Goal: Transaction & Acquisition: Obtain resource

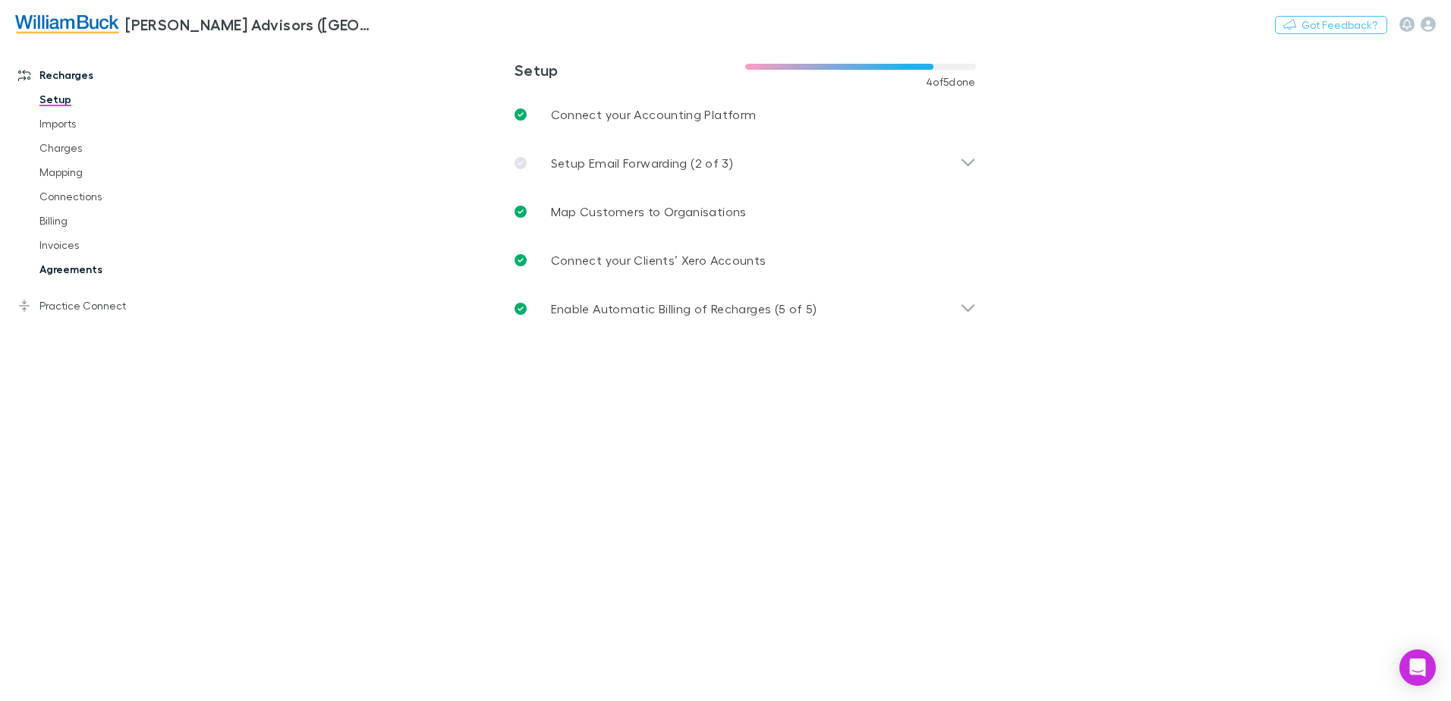
click at [66, 274] on link "Agreements" at bounding box center [114, 269] width 181 height 24
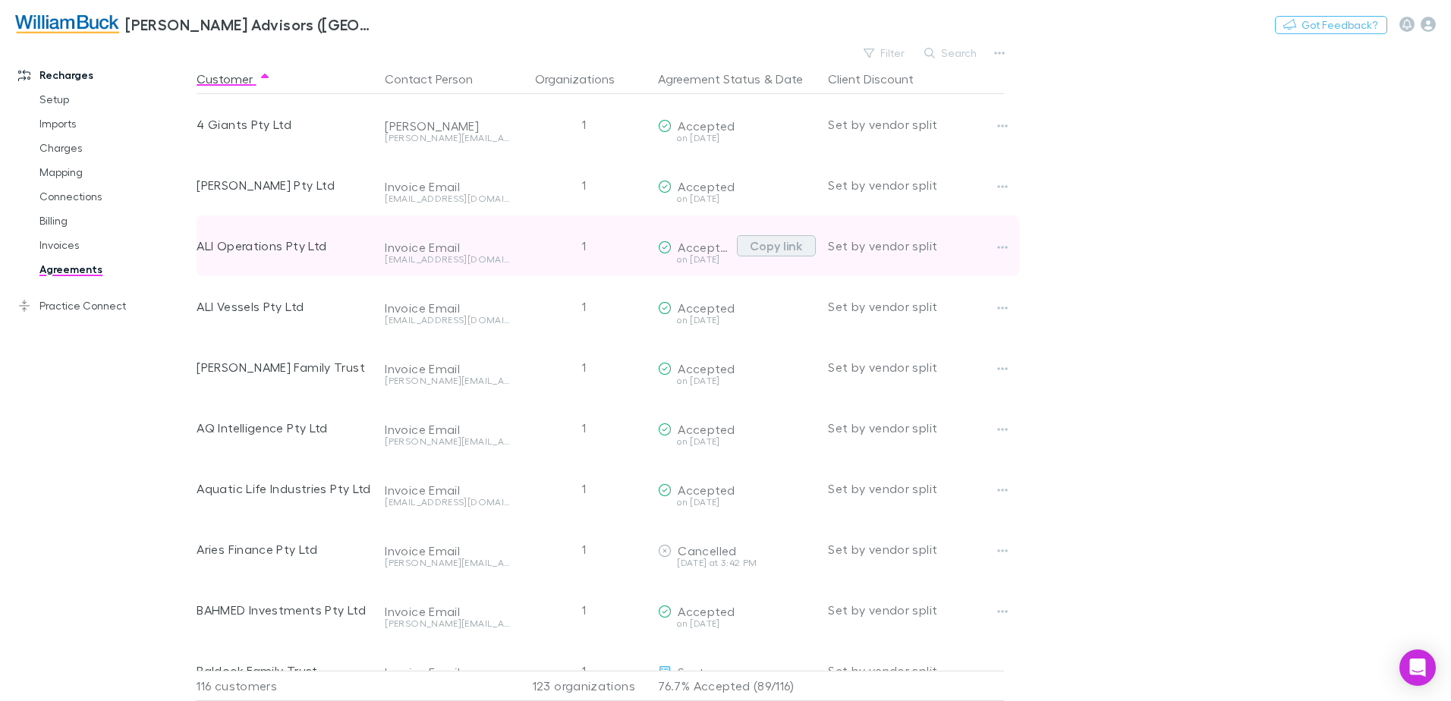
click at [794, 246] on button "Copy link" at bounding box center [776, 245] width 79 height 21
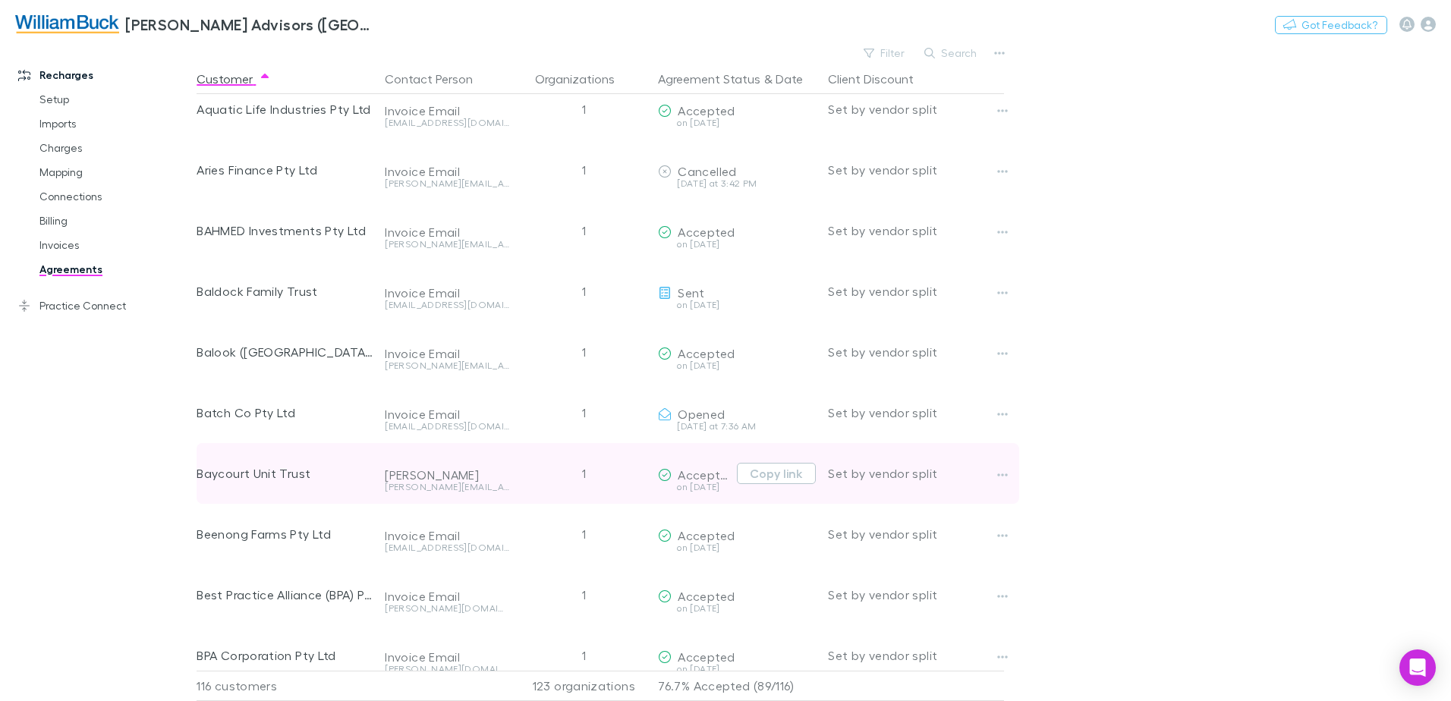
scroll to position [531, 0]
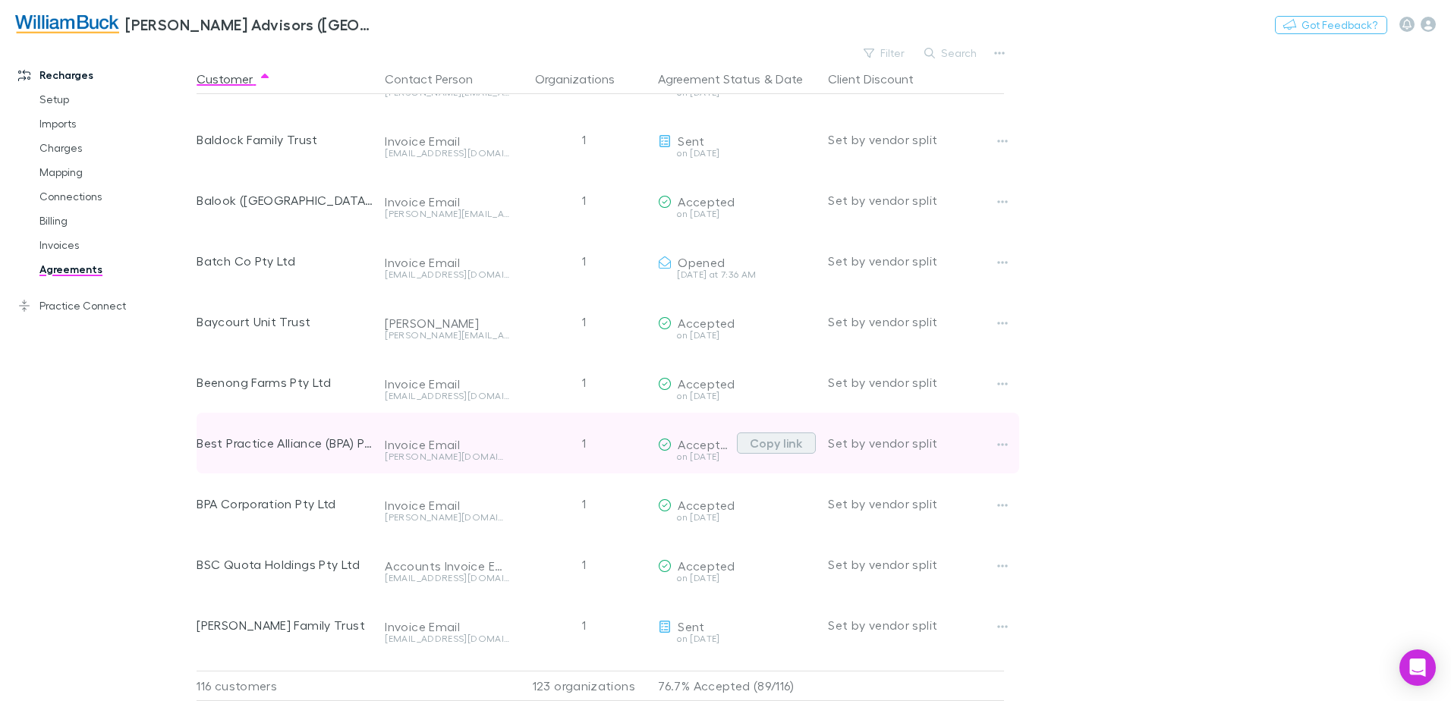
click at [795, 443] on button "Copy link" at bounding box center [776, 443] width 79 height 21
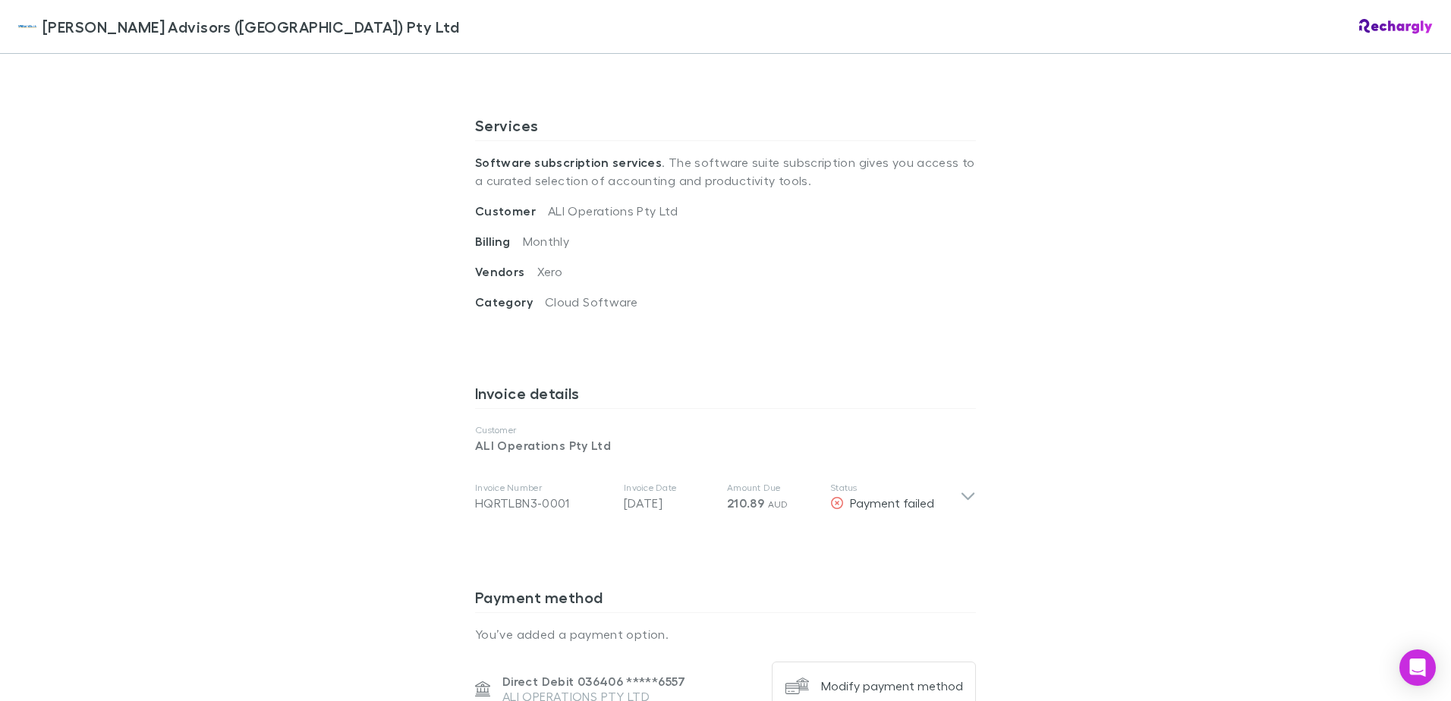
scroll to position [531, 0]
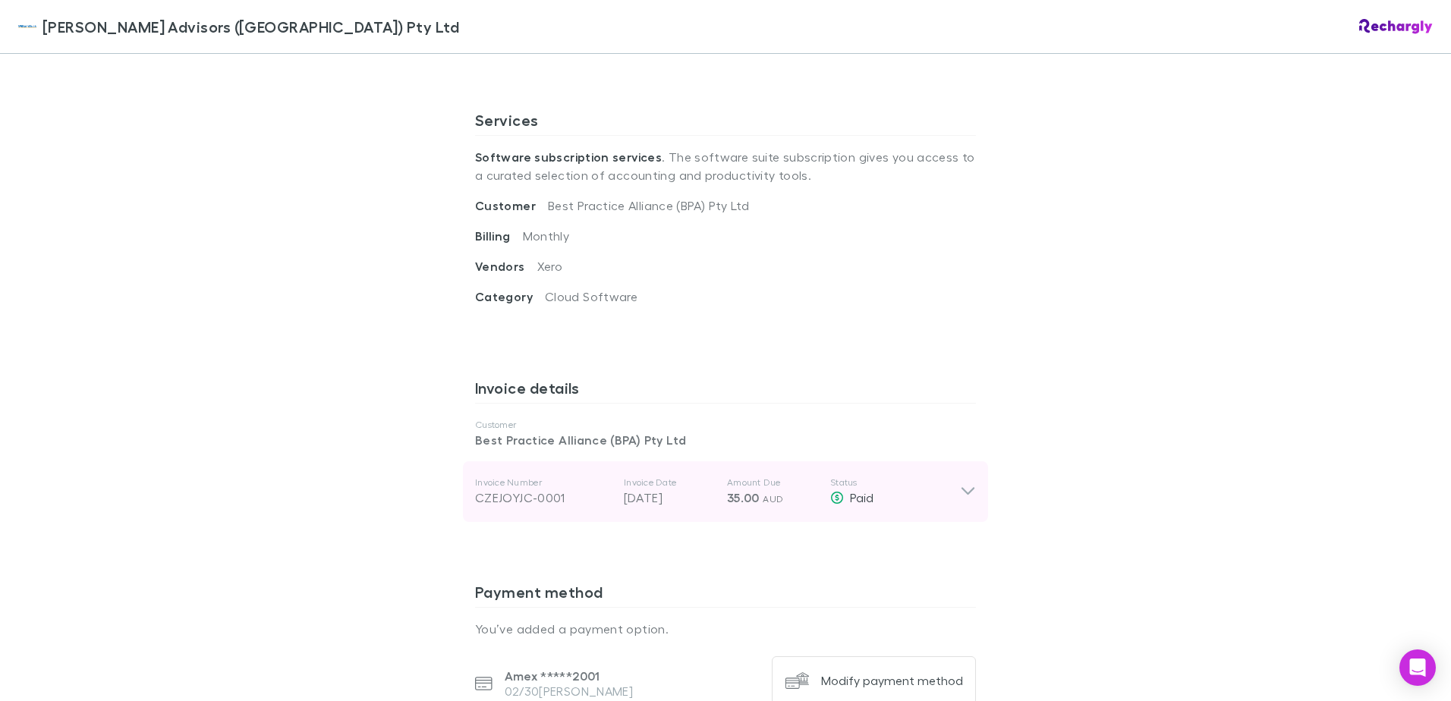
click at [962, 483] on icon at bounding box center [968, 492] width 16 height 18
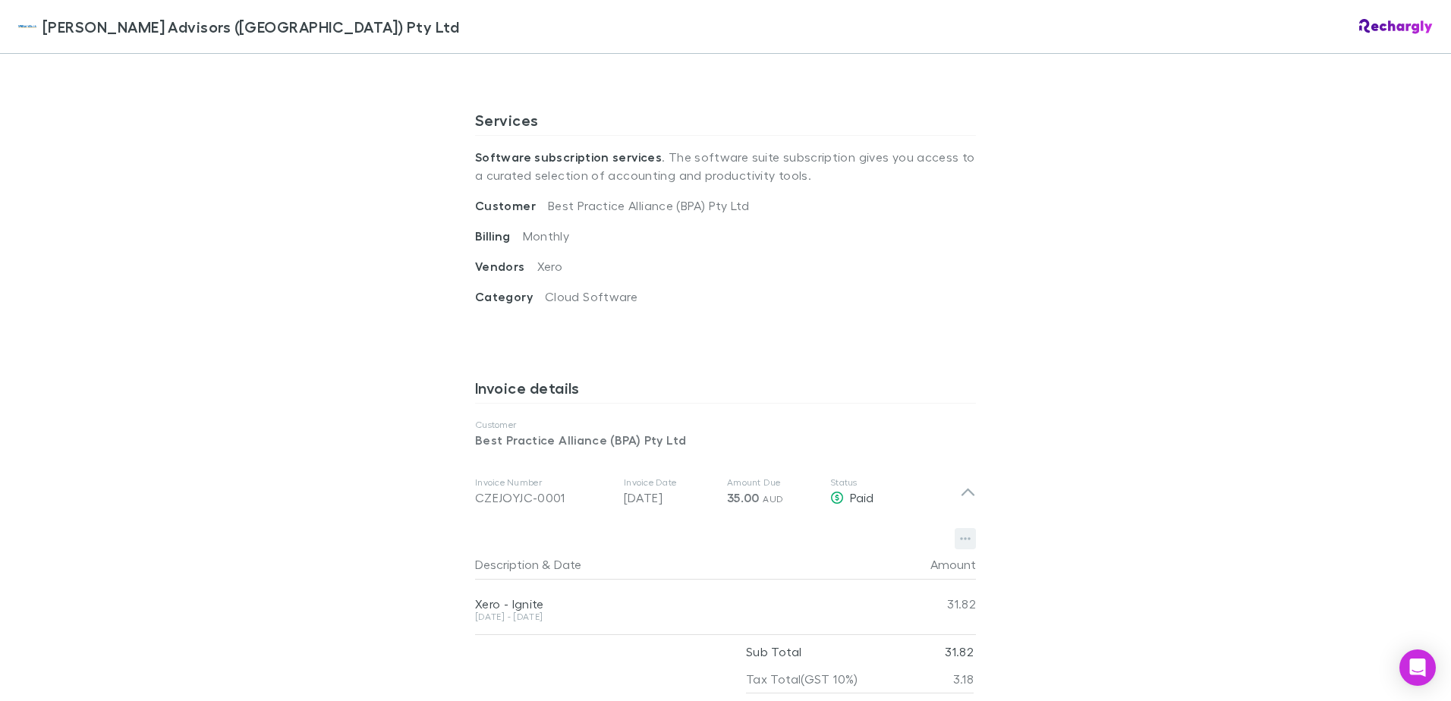
click at [961, 533] on icon "button" at bounding box center [965, 539] width 11 height 12
click at [831, 550] on p "Download PDF" at bounding box center [866, 551] width 184 height 18
